Goal: Task Accomplishment & Management: Manage account settings

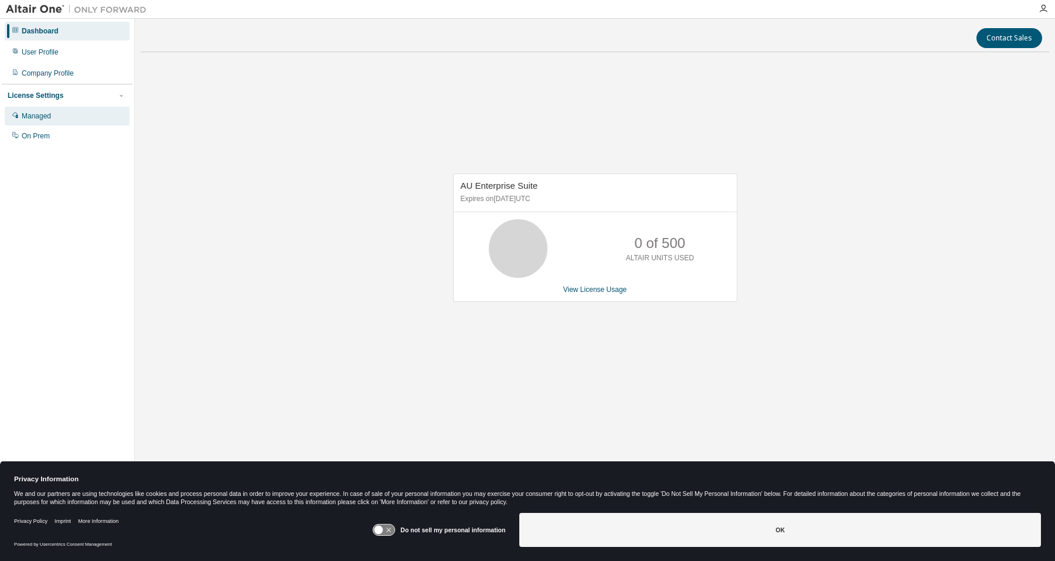
click at [55, 117] on div "Managed" at bounding box center [67, 116] width 125 height 19
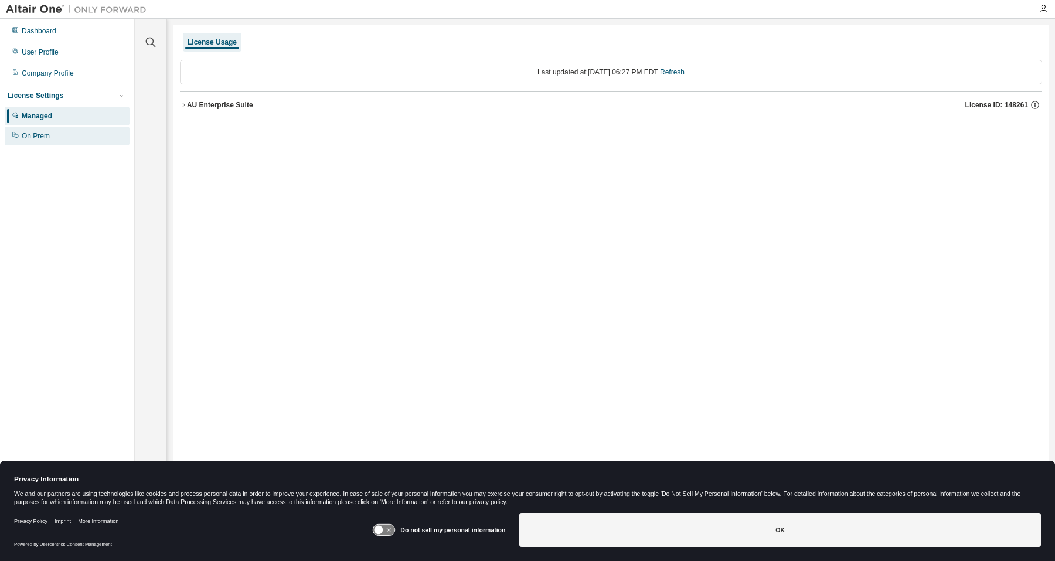
click at [47, 130] on div "On Prem" at bounding box center [67, 136] width 125 height 19
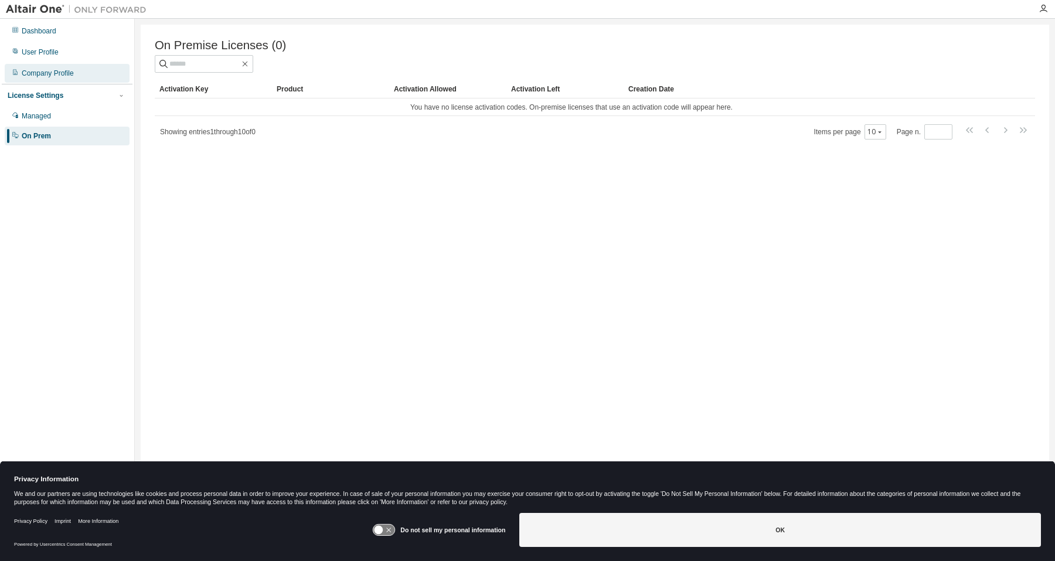
click at [60, 67] on div "Company Profile" at bounding box center [67, 73] width 125 height 19
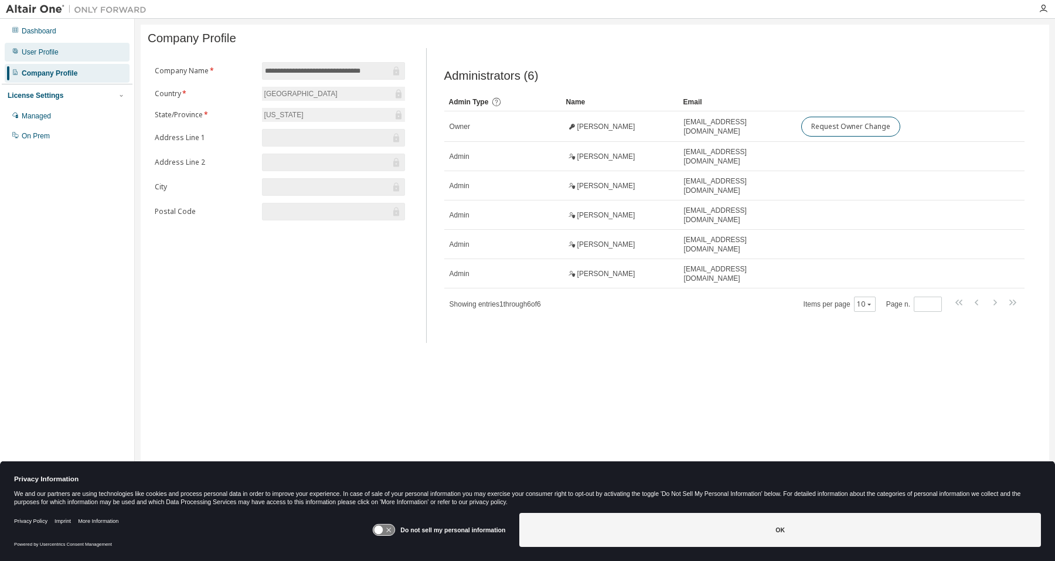
click at [59, 58] on div "User Profile" at bounding box center [67, 52] width 125 height 19
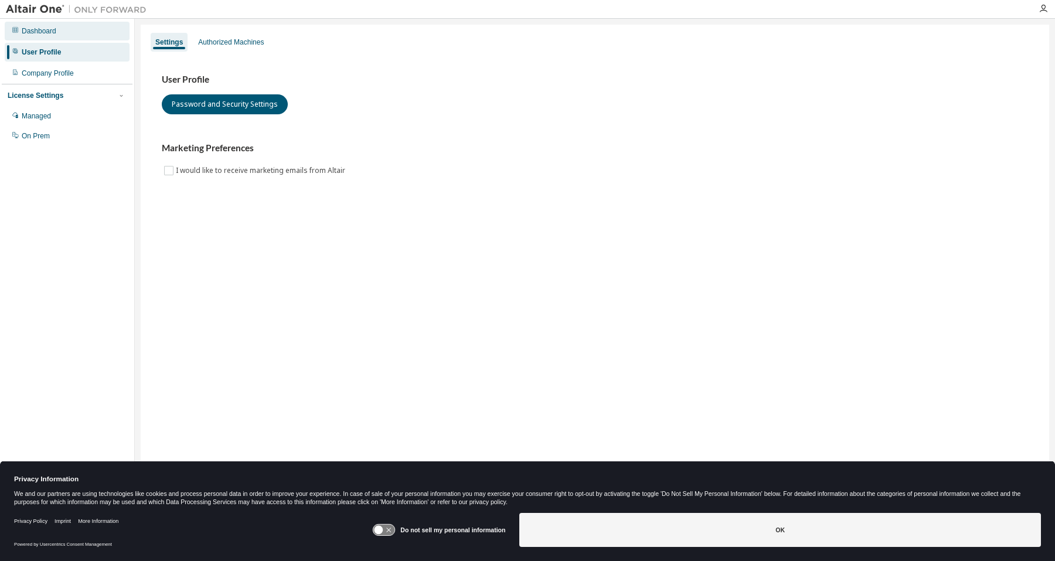
click at [57, 36] on div "Dashboard" at bounding box center [67, 31] width 125 height 19
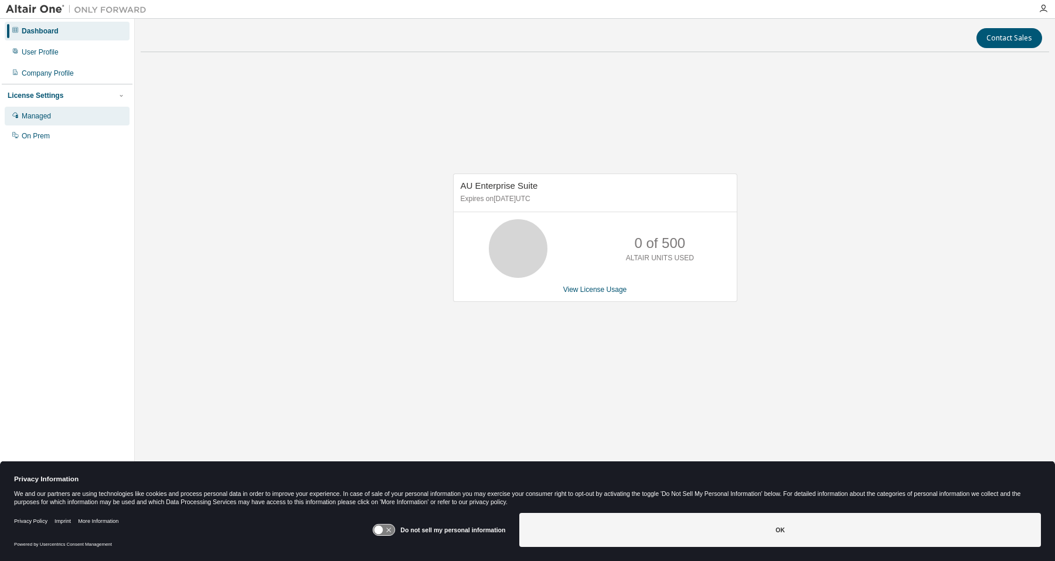
click at [49, 113] on div "Managed" at bounding box center [36, 115] width 29 height 9
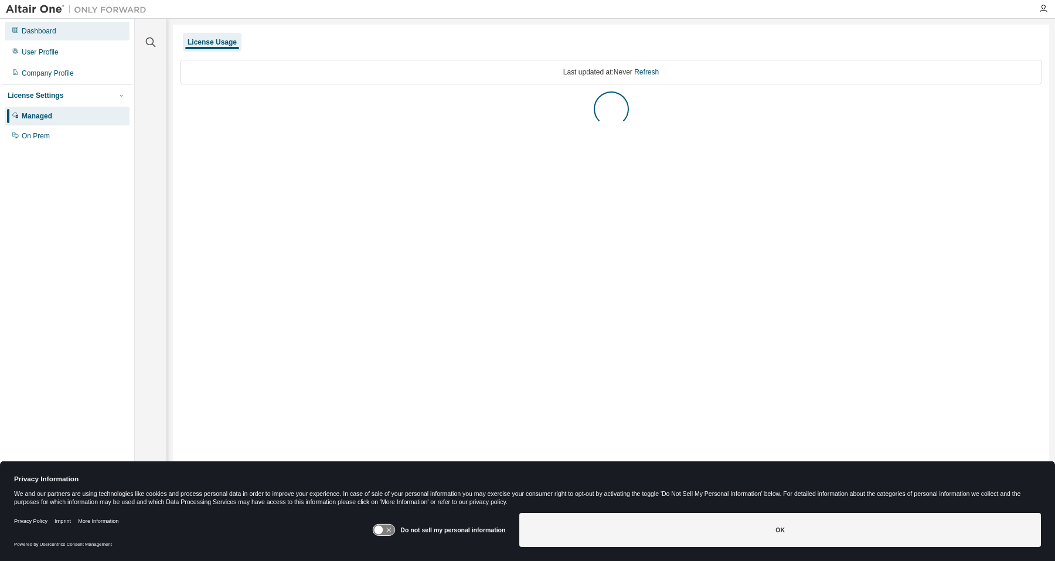
click at [42, 36] on div "Dashboard" at bounding box center [67, 31] width 125 height 19
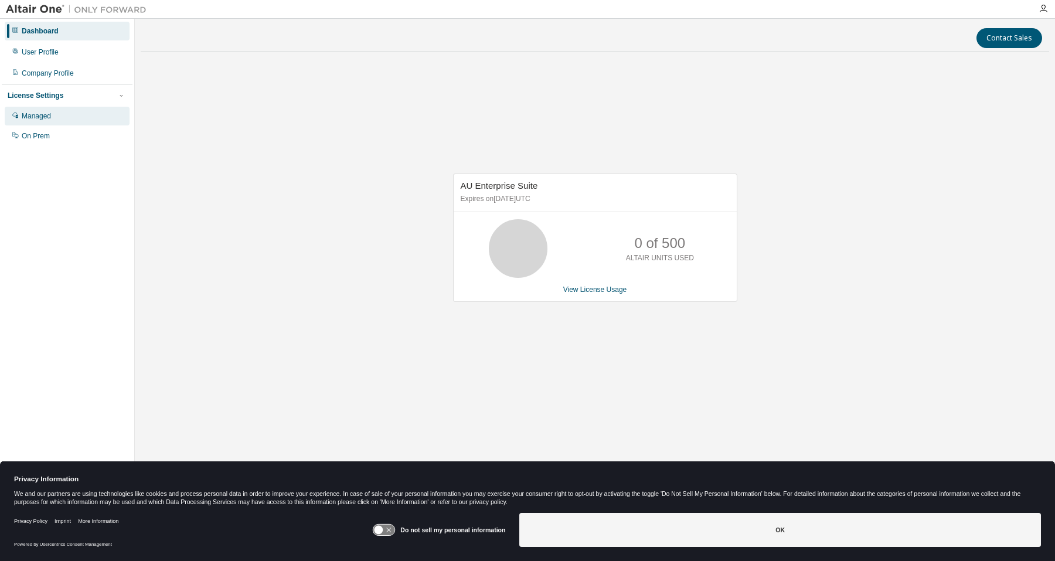
click at [53, 121] on div "Managed" at bounding box center [67, 116] width 125 height 19
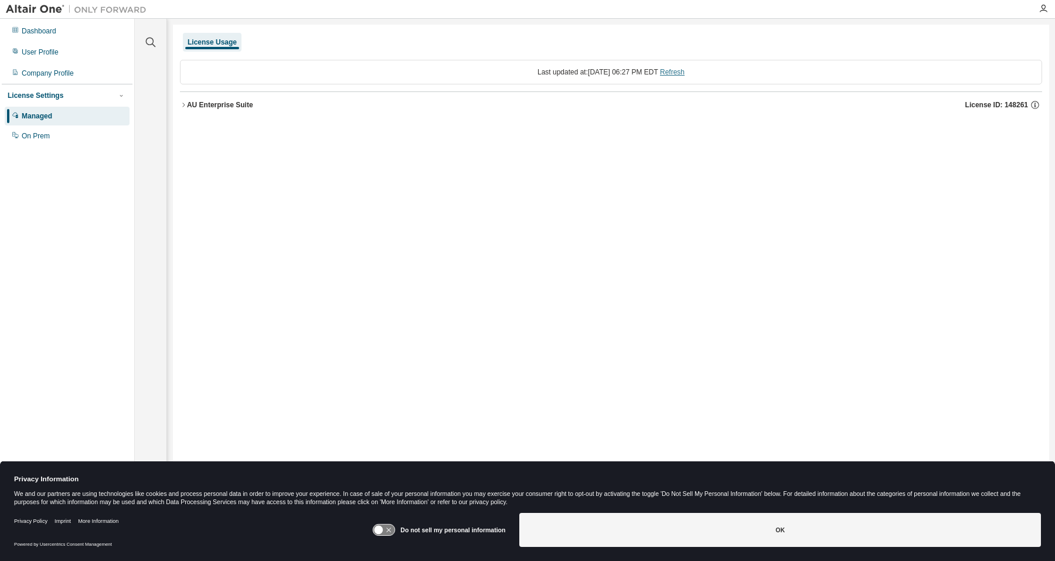
click at [685, 70] on link "Refresh" at bounding box center [672, 72] width 25 height 8
click at [97, 28] on div "Dashboard" at bounding box center [67, 31] width 125 height 19
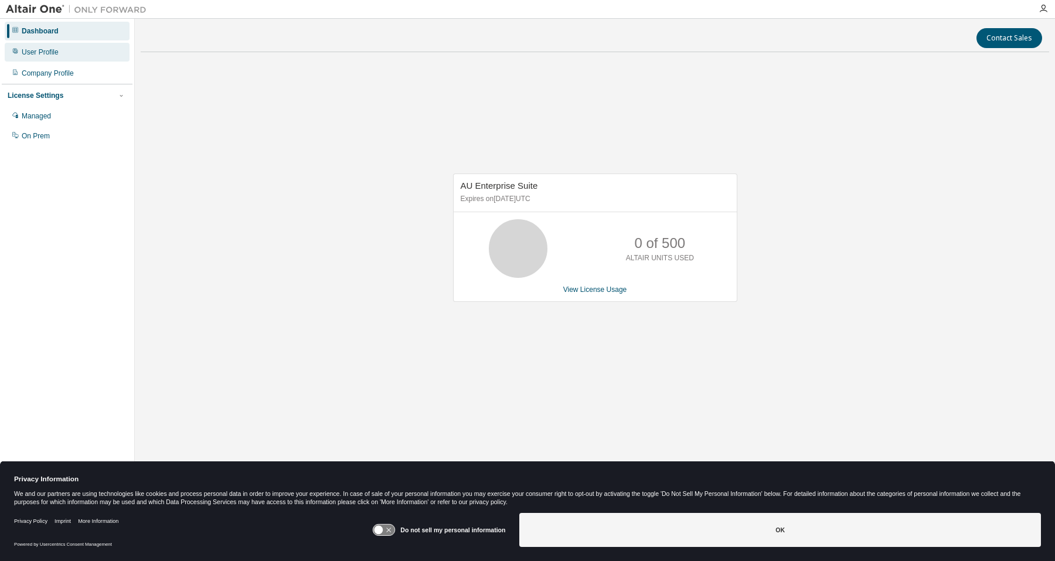
click at [41, 55] on div "User Profile" at bounding box center [40, 51] width 37 height 9
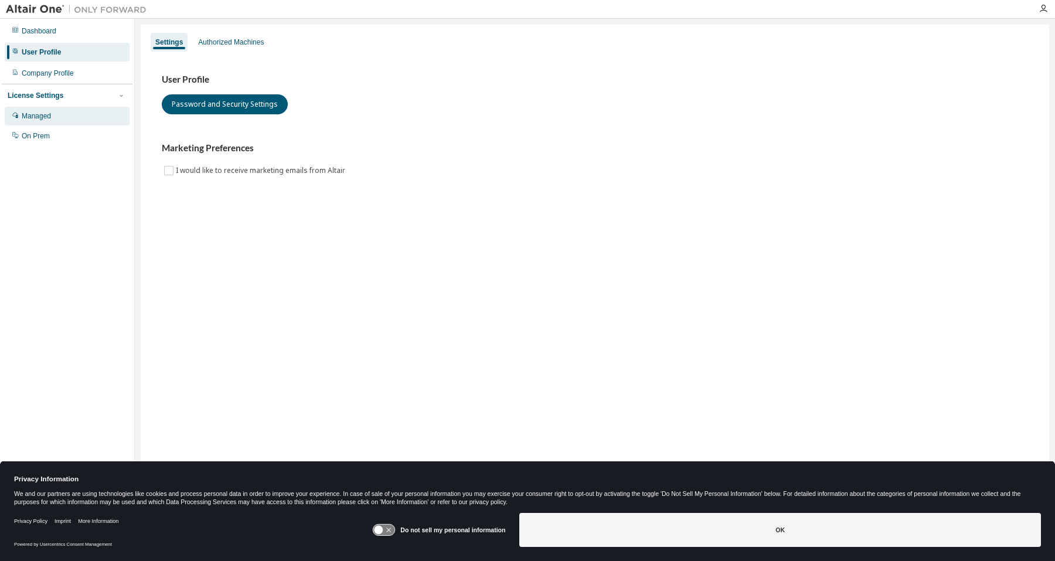
click at [54, 113] on div "Managed" at bounding box center [67, 116] width 125 height 19
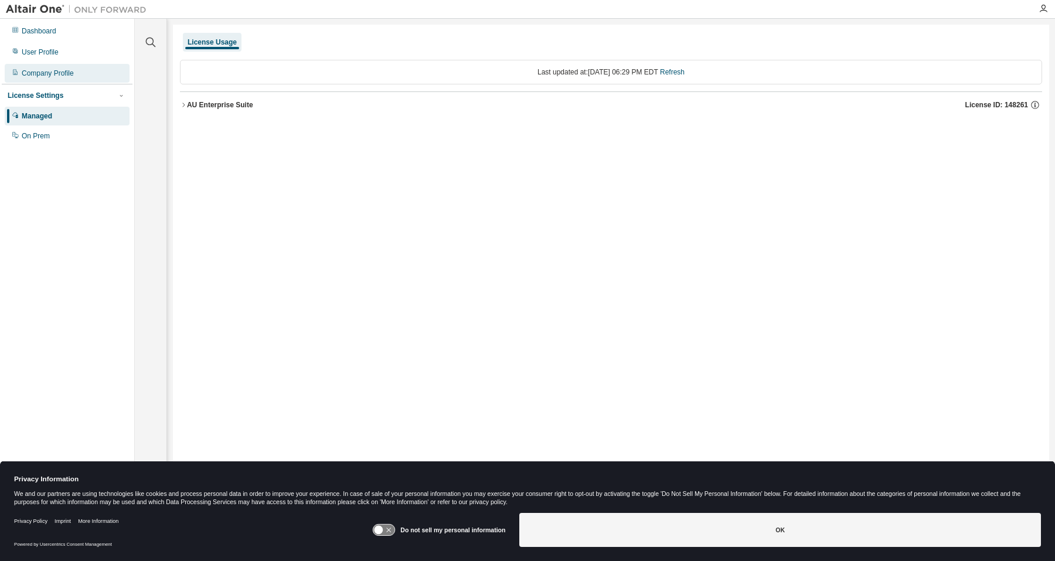
click at [58, 72] on div "Company Profile" at bounding box center [48, 73] width 52 height 9
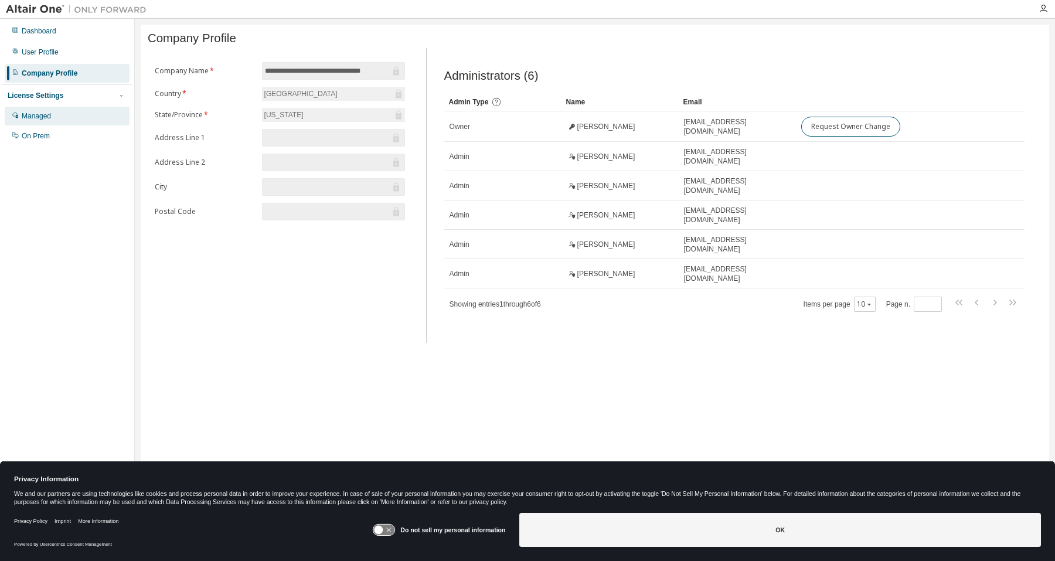
click at [52, 117] on div "Managed" at bounding box center [67, 116] width 125 height 19
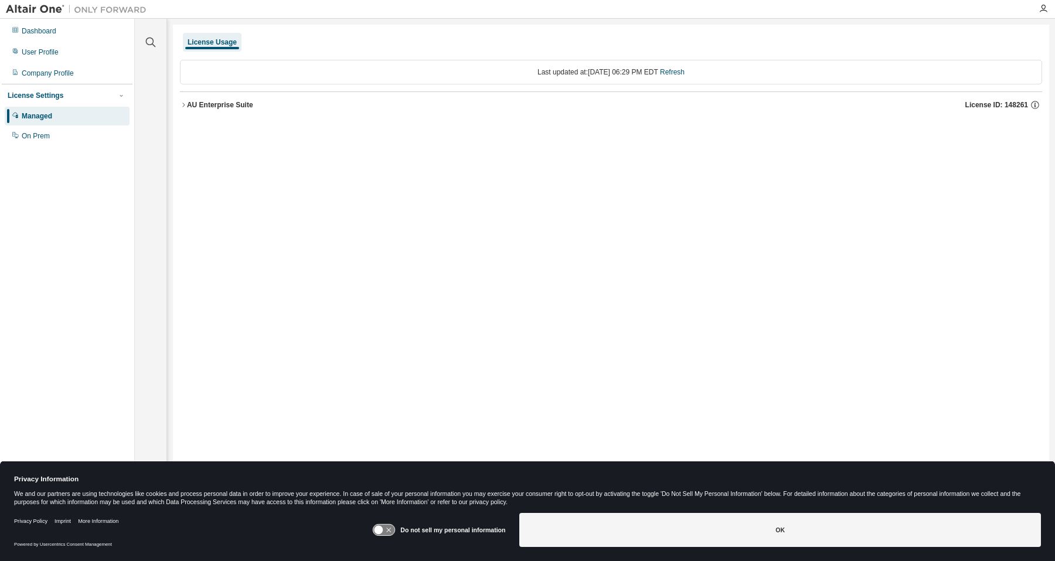
click at [182, 99] on button "AU Enterprise Suite License ID: 148261" at bounding box center [611, 105] width 862 height 26
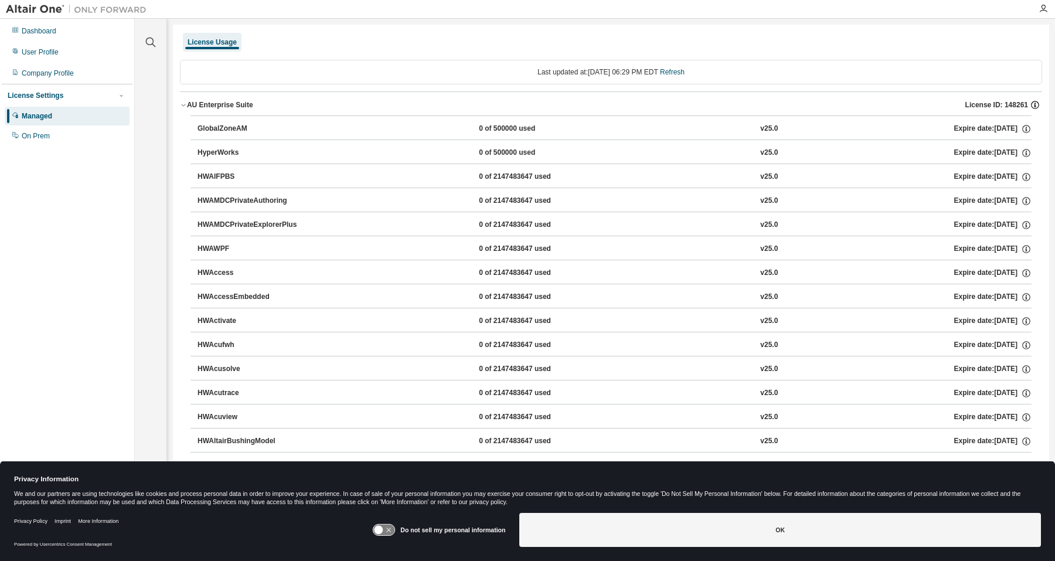
click at [1030, 106] on icon "button" at bounding box center [1035, 105] width 11 height 11
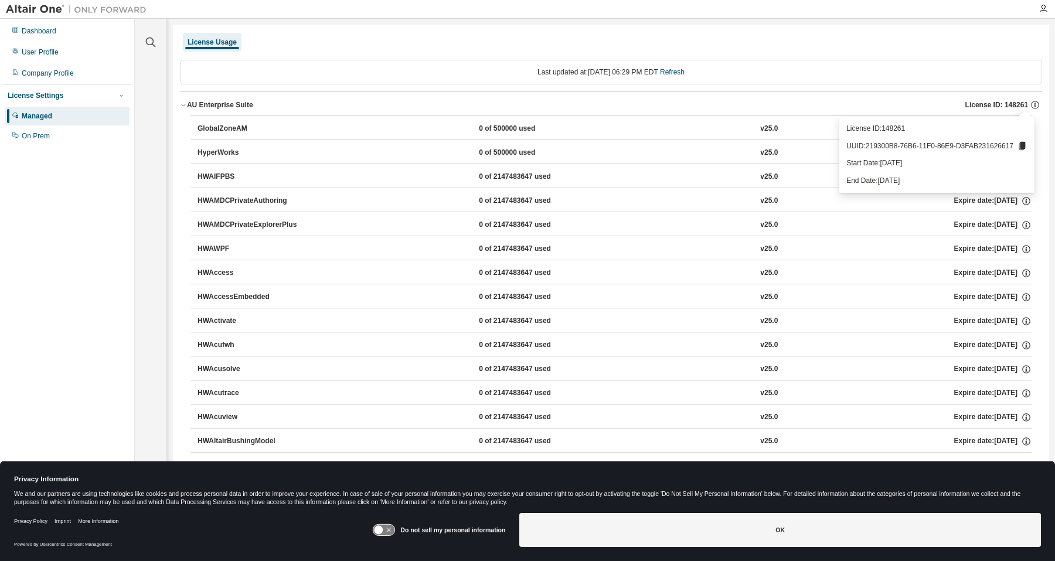
click at [685, 52] on div "License Usage" at bounding box center [611, 42] width 862 height 21
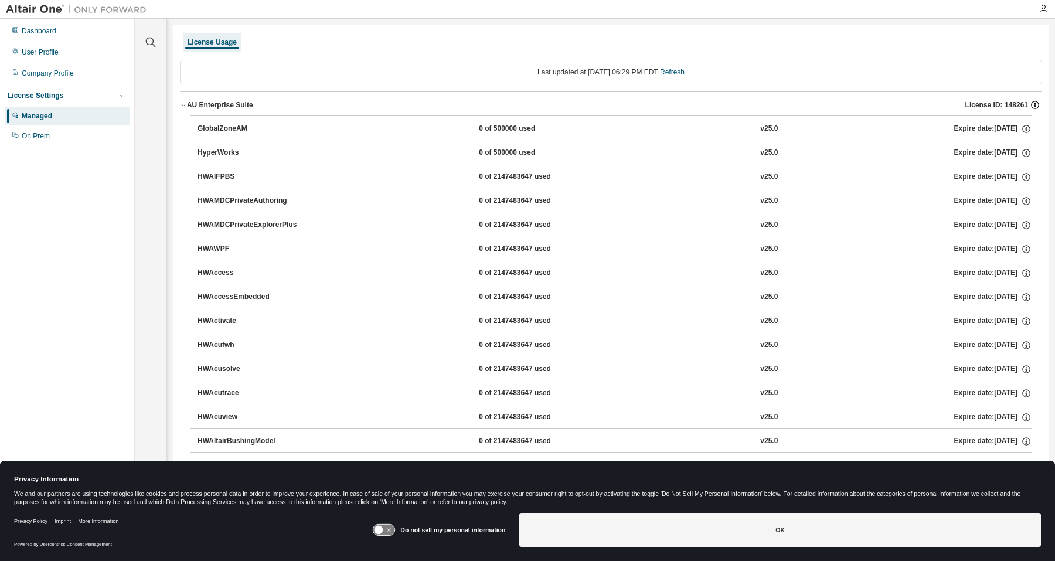
click at [1030, 106] on icon "button" at bounding box center [1035, 105] width 11 height 11
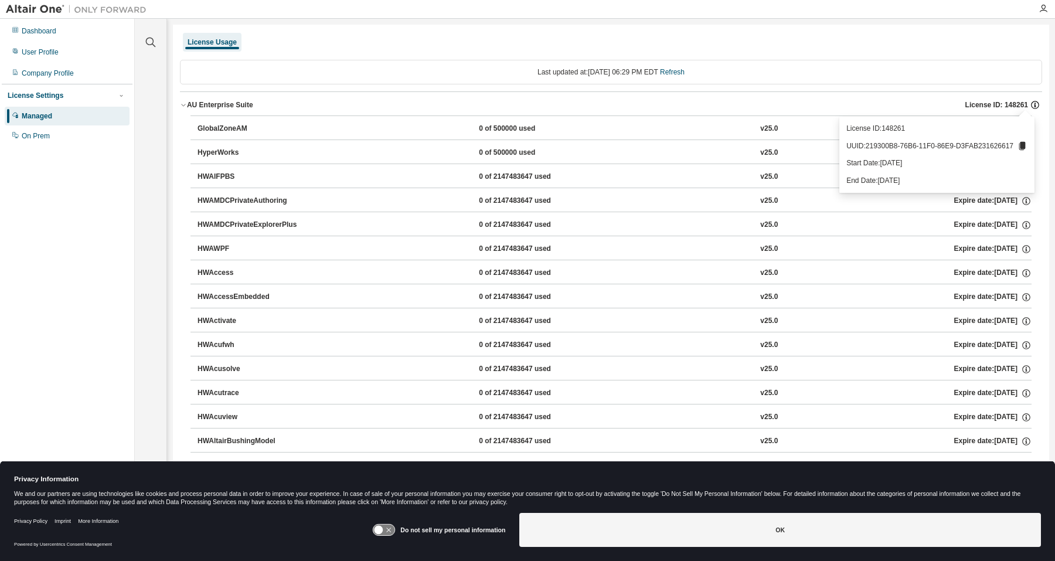
click at [1030, 106] on icon "button" at bounding box center [1035, 105] width 11 height 11
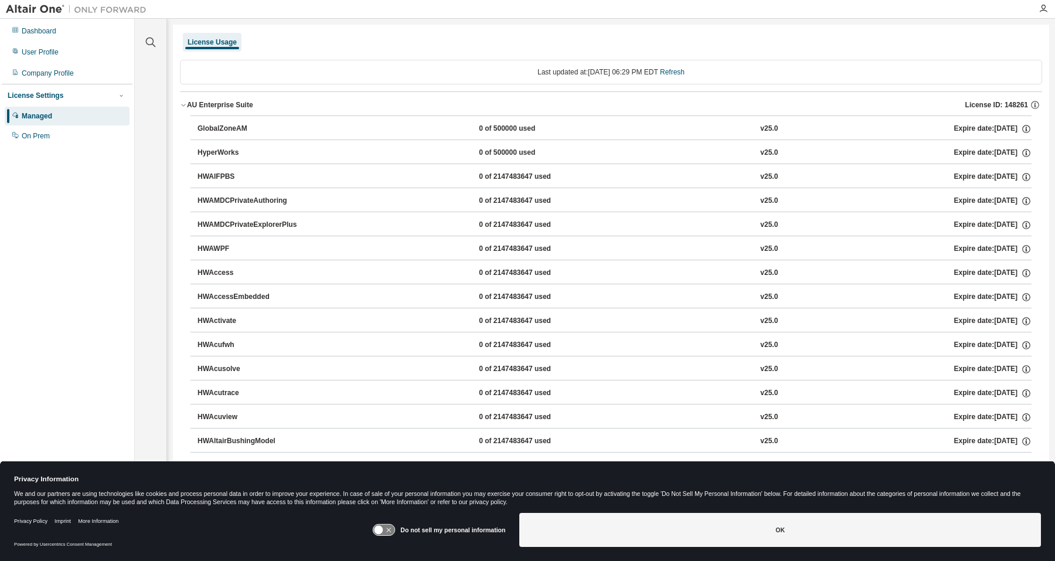
click at [326, 152] on div "HyperWorks 0 of 500000 used v25.0 Expire date: [DATE]" at bounding box center [615, 153] width 834 height 11
click at [685, 75] on link "Refresh" at bounding box center [672, 72] width 25 height 8
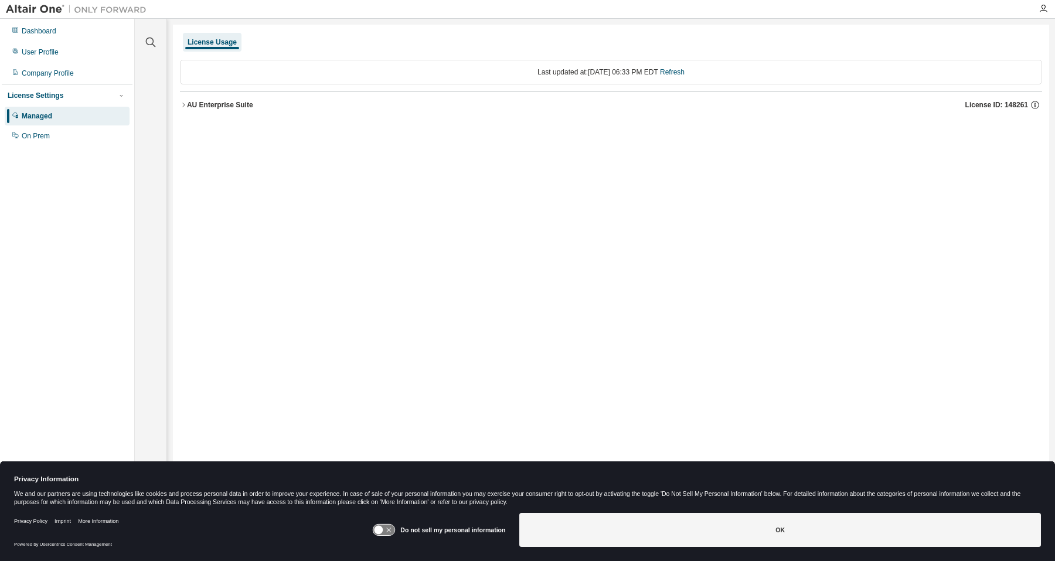
click at [218, 111] on button "AU Enterprise Suite License ID: 148261" at bounding box center [611, 105] width 862 height 26
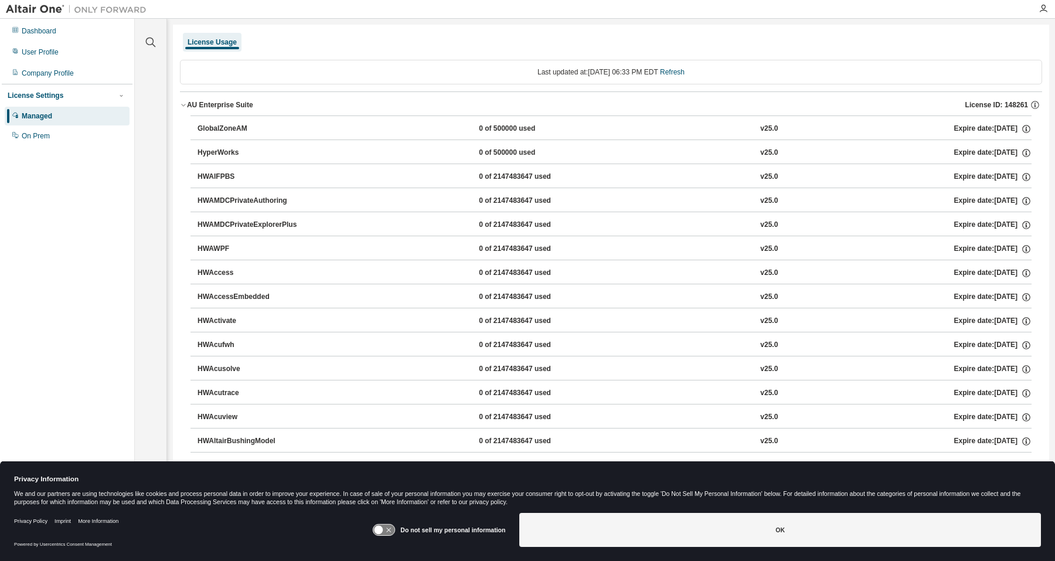
click at [220, 135] on button "GlobalZoneAM 0 of 500000 used v25.0 Expire date: [DATE]" at bounding box center [615, 129] width 834 height 26
click at [222, 162] on button "HyperWorks 0 of 500000 used v25.0 Expire date: [DATE]" at bounding box center [615, 153] width 834 height 26
click at [223, 157] on div "HyperWorks" at bounding box center [251, 153] width 106 height 11
click at [223, 152] on div "HyperWorks" at bounding box center [251, 153] width 106 height 11
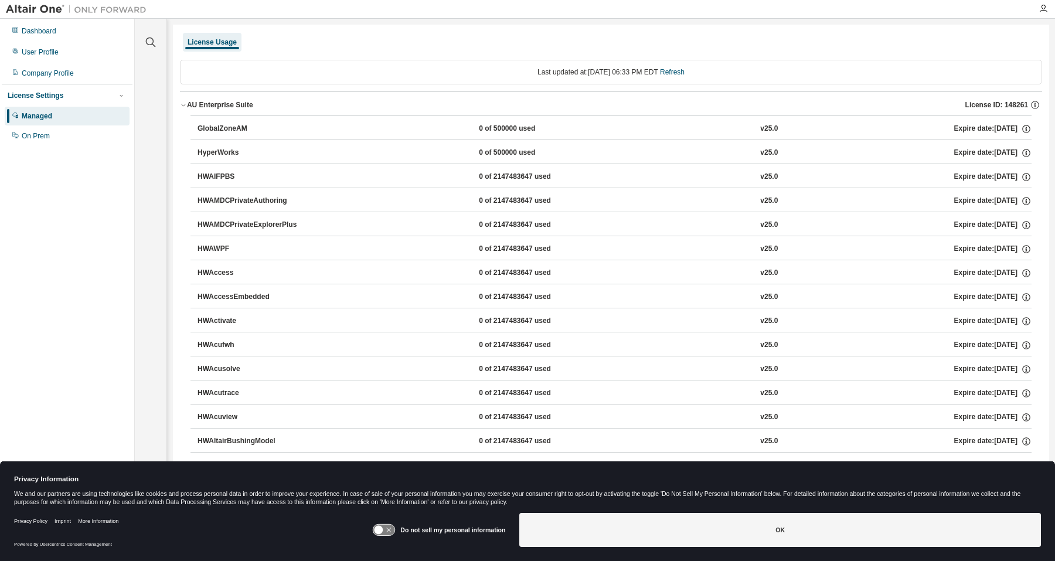
click at [223, 152] on div "HyperWorks" at bounding box center [251, 153] width 106 height 11
click at [1025, 154] on icon "button" at bounding box center [1026, 153] width 11 height 11
click at [1021, 152] on icon "button" at bounding box center [1026, 153] width 11 height 11
click at [66, 58] on div "User Profile" at bounding box center [67, 52] width 125 height 19
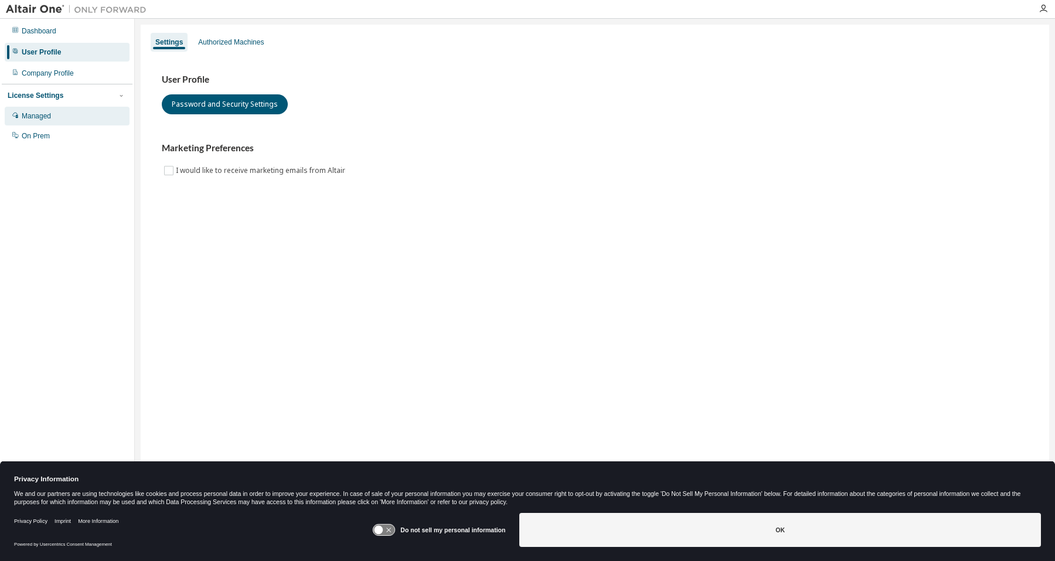
click at [56, 117] on div "Managed" at bounding box center [67, 116] width 125 height 19
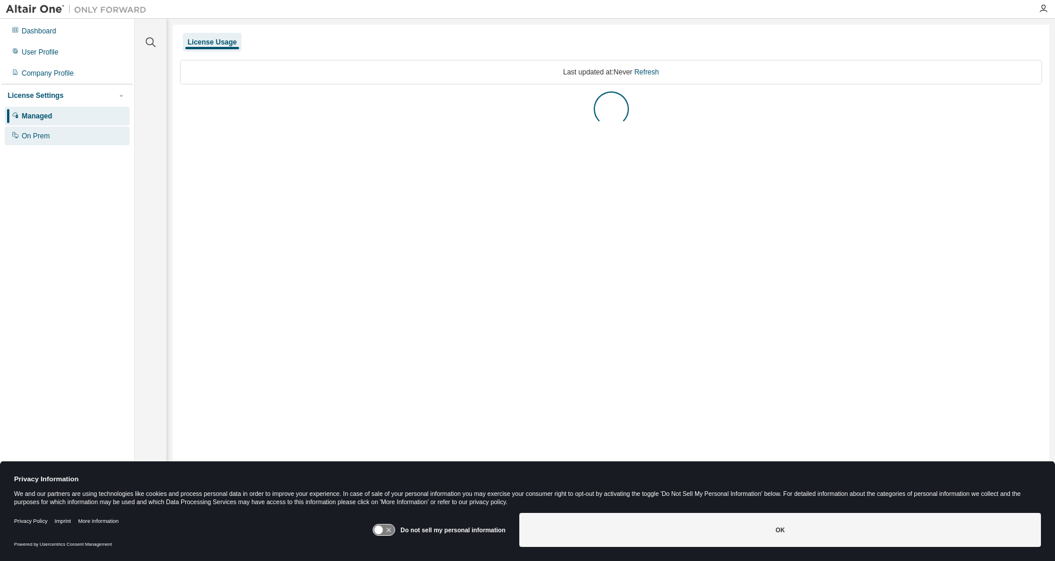
click at [54, 142] on div "On Prem" at bounding box center [67, 136] width 125 height 19
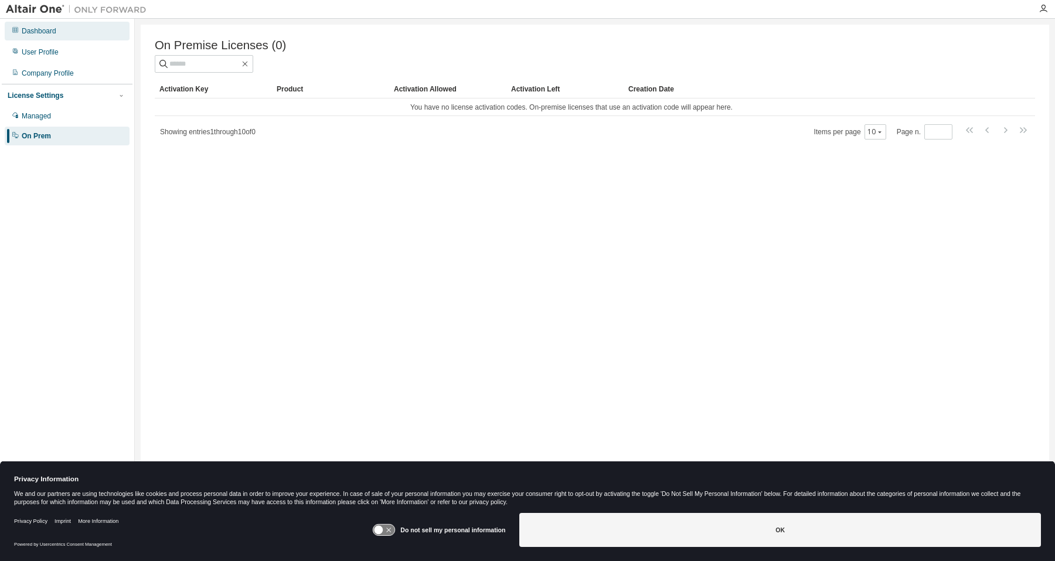
click at [62, 29] on div "Dashboard" at bounding box center [67, 31] width 125 height 19
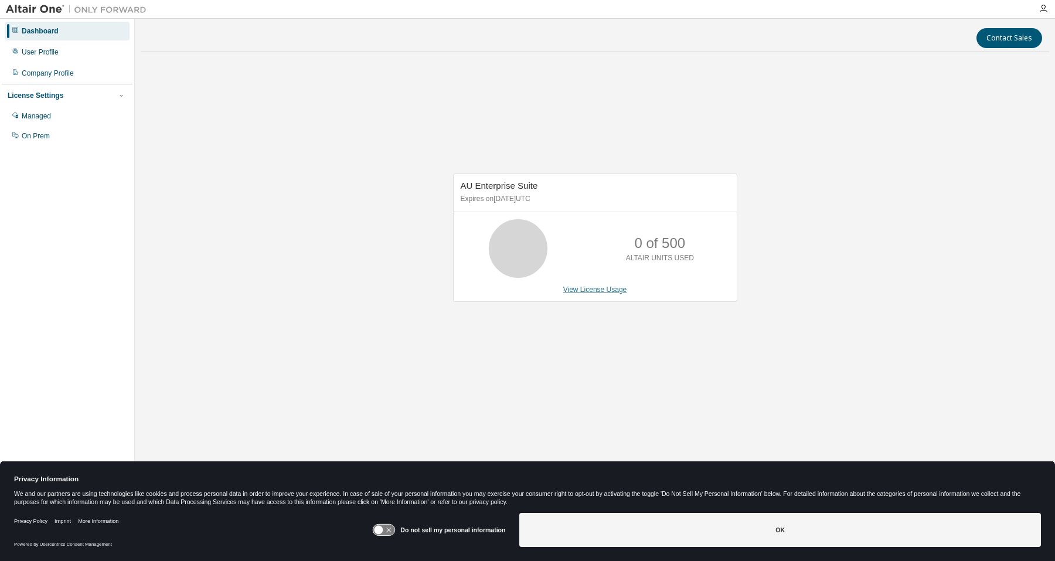
click at [567, 292] on link "View License Usage" at bounding box center [595, 289] width 64 height 8
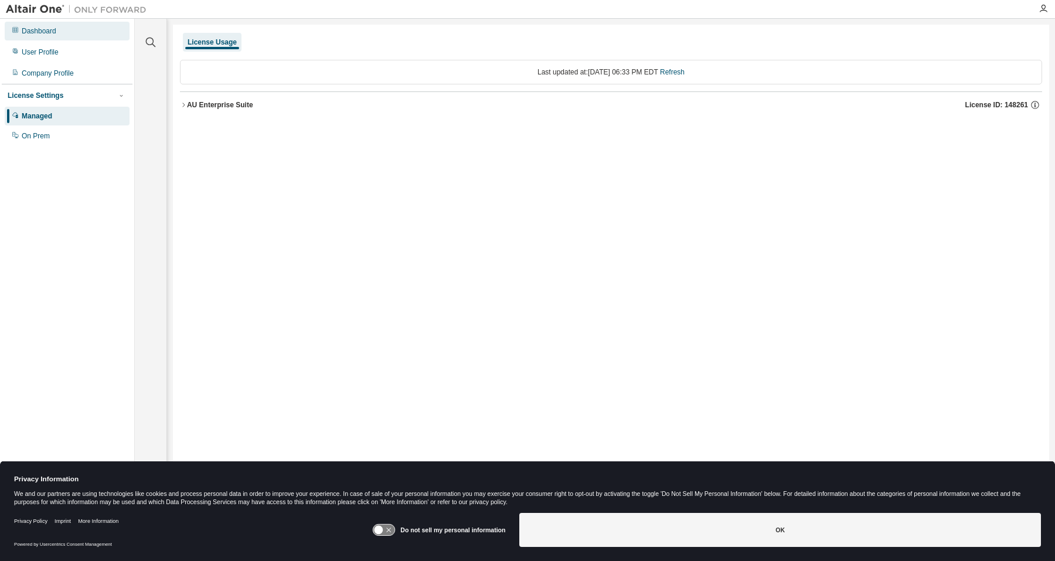
click at [101, 38] on div "Dashboard" at bounding box center [67, 31] width 125 height 19
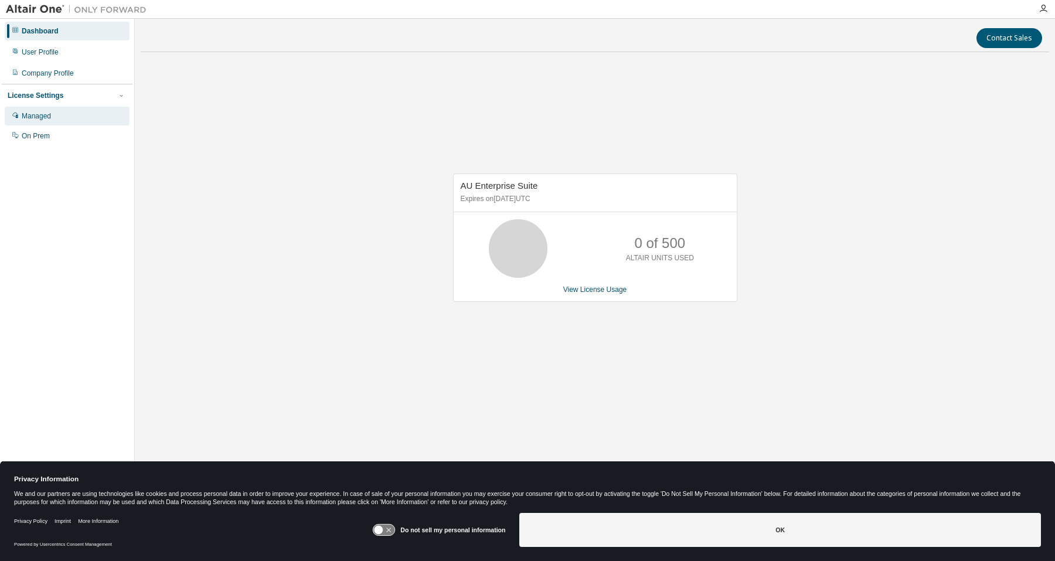
click at [76, 115] on div "Managed" at bounding box center [67, 116] width 125 height 19
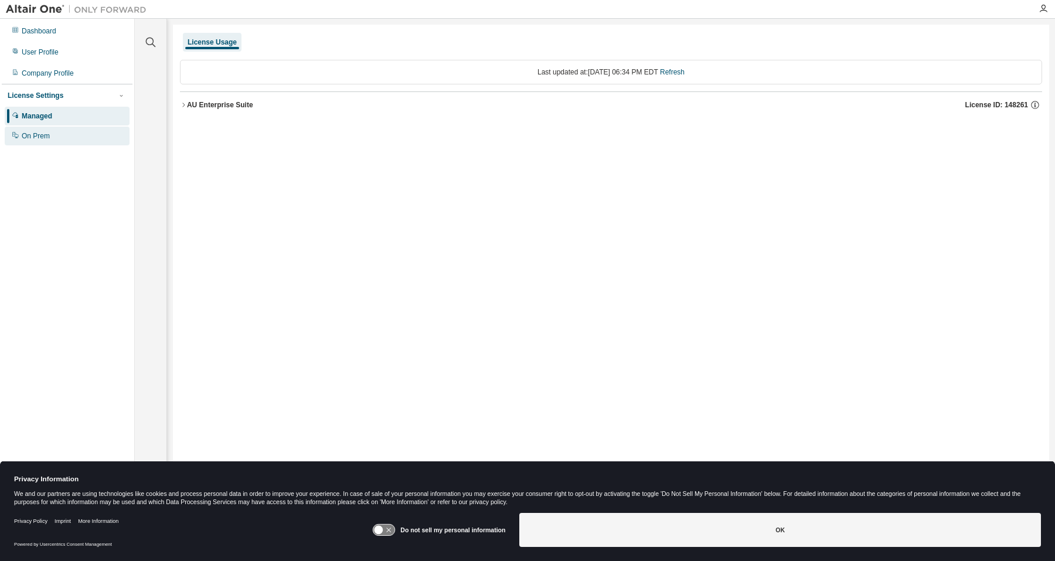
click at [14, 140] on div at bounding box center [15, 135] width 7 height 9
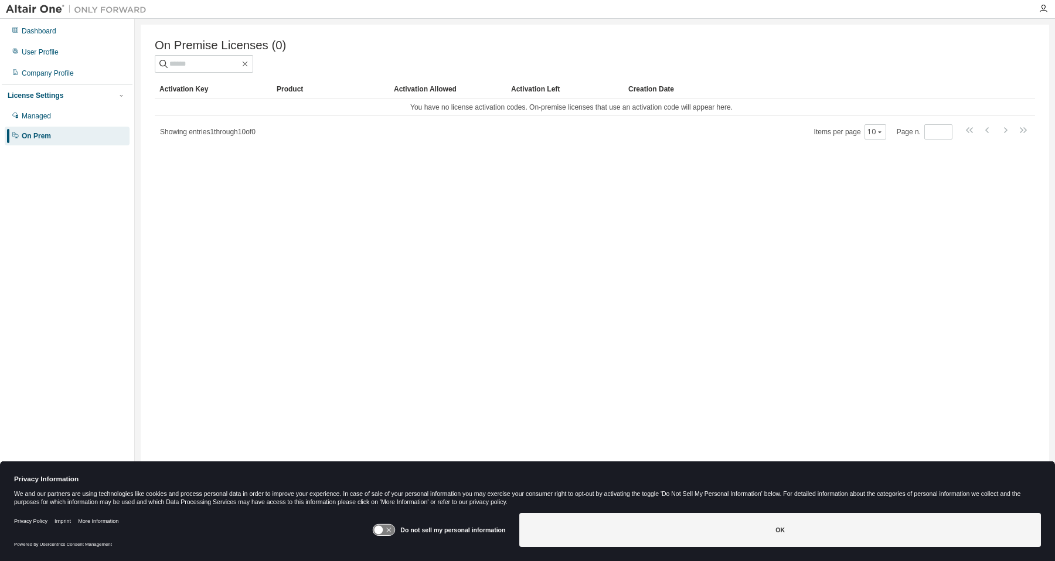
click at [237, 206] on div "On Premise Licenses (0) Clear Load Save Save As Field Operator Value Select fil…" at bounding box center [595, 273] width 909 height 496
click at [74, 52] on div "User Profile" at bounding box center [67, 52] width 125 height 19
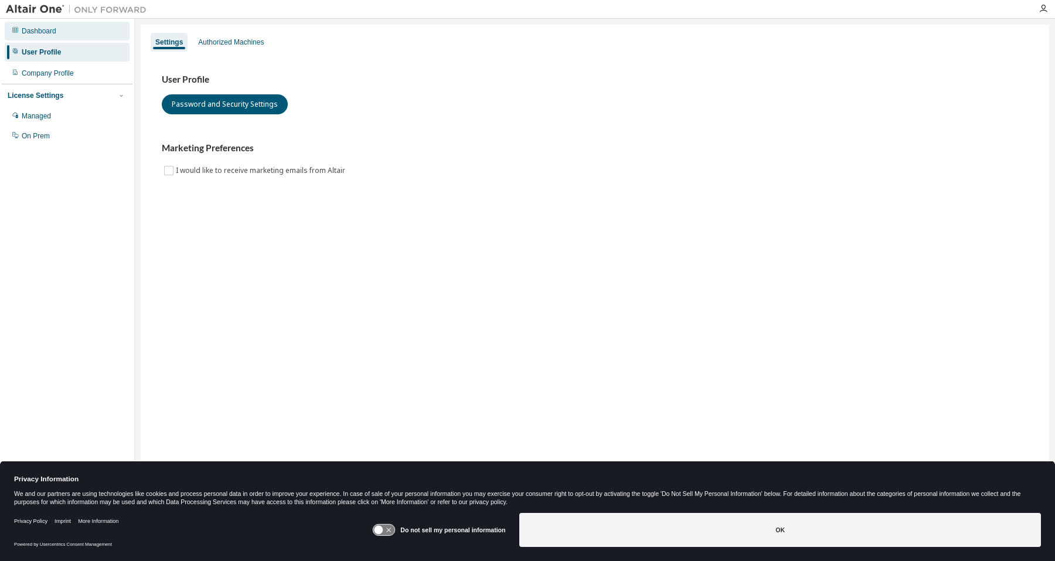
click at [56, 29] on div "Dashboard" at bounding box center [67, 31] width 125 height 19
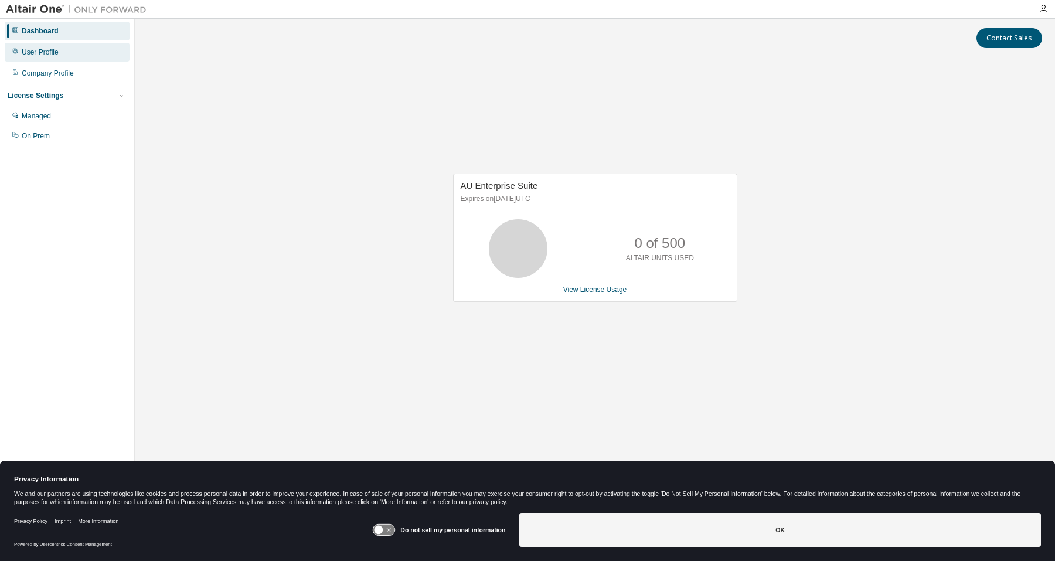
click at [53, 46] on div "User Profile" at bounding box center [67, 52] width 125 height 19
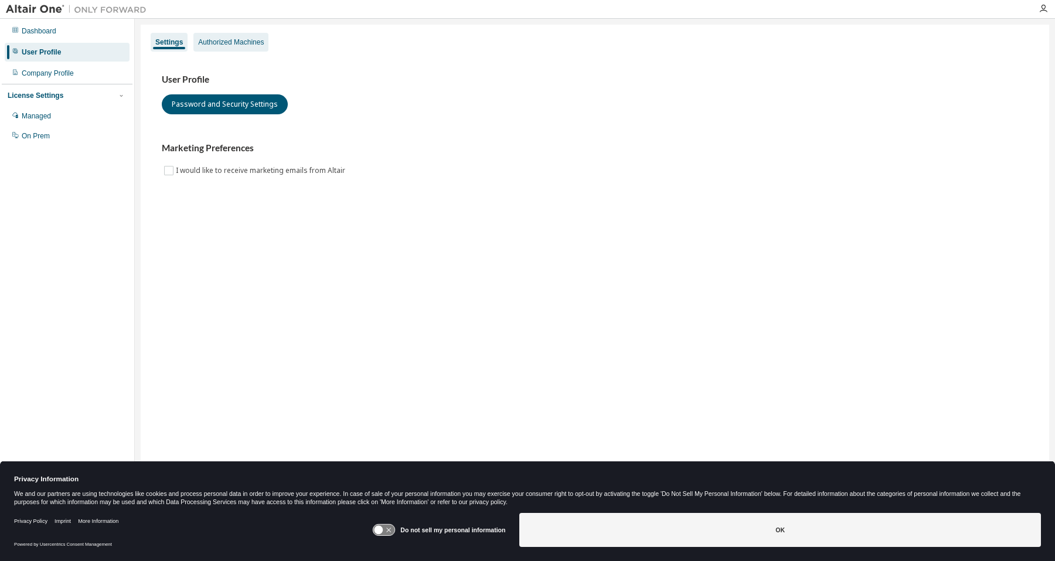
click at [243, 45] on div "Authorized Machines" at bounding box center [231, 42] width 66 height 9
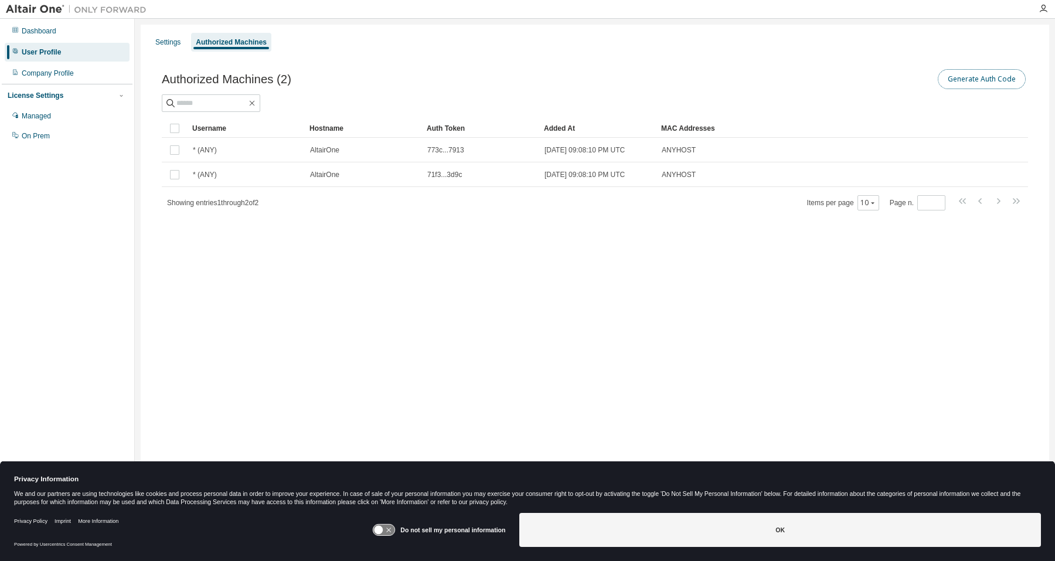
click at [990, 83] on button "Generate Auth Code" at bounding box center [982, 79] width 88 height 20
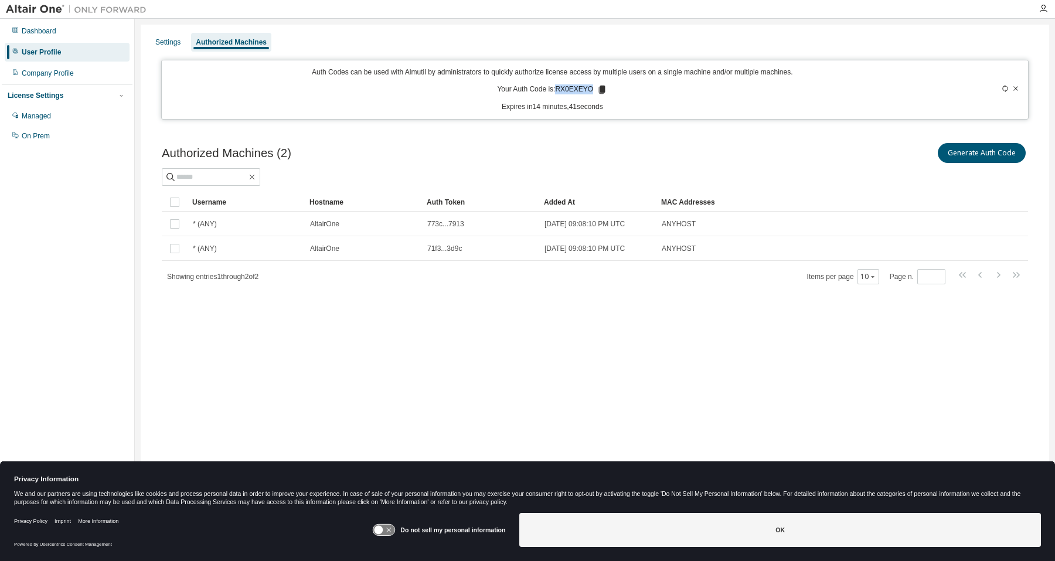
drag, startPoint x: 557, startPoint y: 87, endPoint x: 590, endPoint y: 95, distance: 33.7
click at [590, 95] on p "Your Auth Code is: RX0EXEYO" at bounding box center [552, 89] width 110 height 11
copy p "RX0EXEYO"
click at [599, 93] on icon at bounding box center [602, 89] width 11 height 11
click at [547, 169] on div at bounding box center [595, 177] width 866 height 18
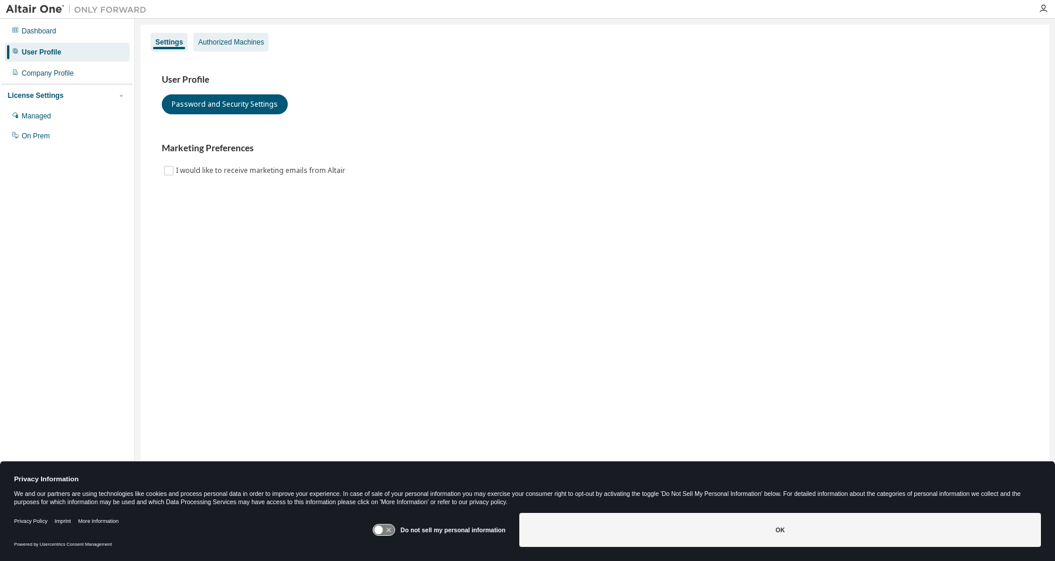
click at [220, 47] on div "Authorized Machines" at bounding box center [230, 42] width 75 height 19
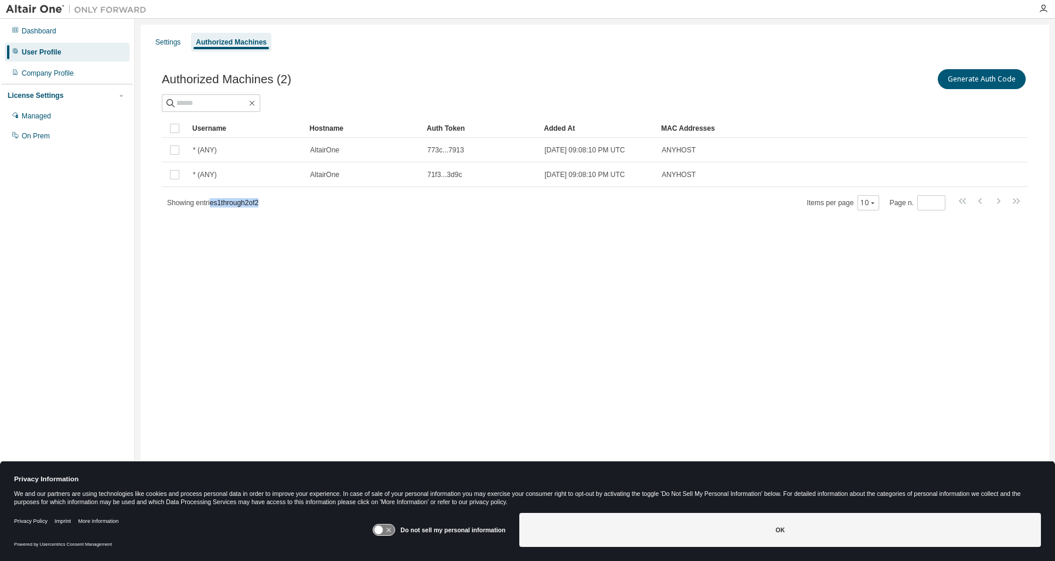
drag, startPoint x: 210, startPoint y: 205, endPoint x: 403, endPoint y: 202, distance: 192.9
click at [403, 202] on div "Showing entries 1 through 2 of 2 Items per page 10 Page n. *" at bounding box center [595, 202] width 866 height 17
click at [507, 217] on div "Authorized Machines (2) Generate Auth Code Clear Load Save Save As Field Operat…" at bounding box center [595, 147] width 894 height 189
click at [86, 120] on div "Managed" at bounding box center [67, 116] width 125 height 19
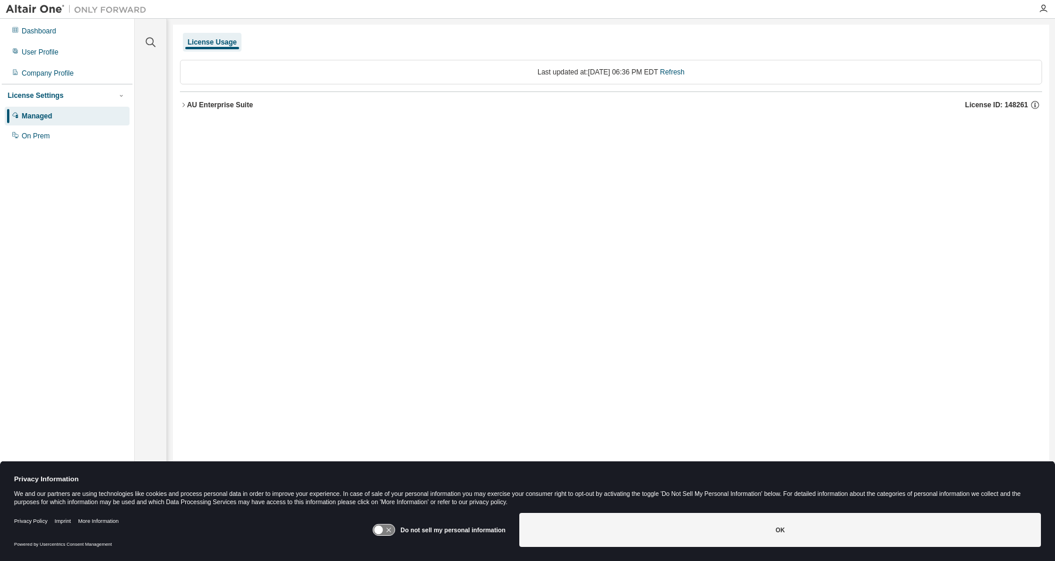
click at [149, 230] on div "Clear all Collapse on share string Yes No Only used licenses Yes No Only my usa…" at bounding box center [151, 263] width 28 height 484
click at [65, 33] on div "Dashboard" at bounding box center [67, 31] width 125 height 19
